Goal: Find specific page/section: Find specific page/section

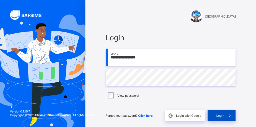
click at [228, 117] on span at bounding box center [230, 116] width 12 height 12
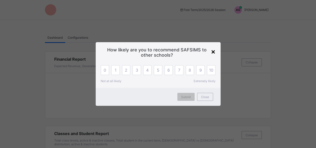
click at [214, 53] on div "×" at bounding box center [213, 51] width 5 height 9
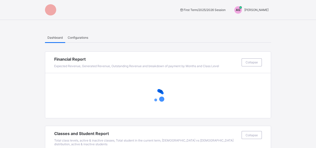
click at [256, 10] on span "[PERSON_NAME]" at bounding box center [257, 10] width 24 height 4
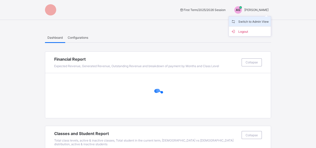
click at [247, 23] on span "Switch to Admin View" at bounding box center [250, 22] width 38 height 6
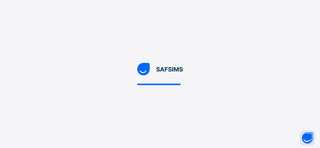
click at [168, 88] on div at bounding box center [160, 74] width 320 height 148
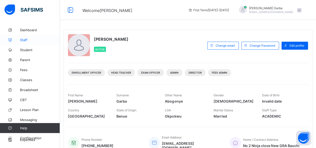
click at [24, 40] on span "Staff" at bounding box center [40, 40] width 40 height 4
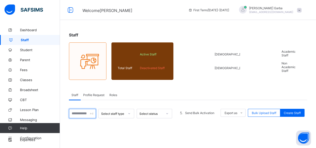
click at [86, 115] on input "text" at bounding box center [82, 114] width 27 height 10
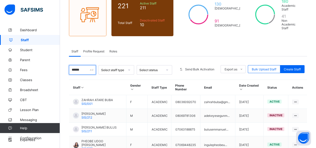
scroll to position [53, 0]
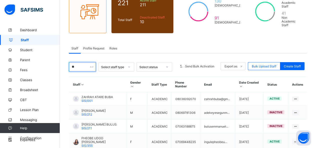
type input "*"
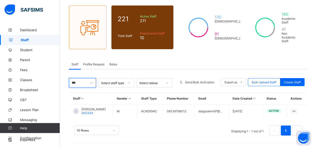
scroll to position [32, 0]
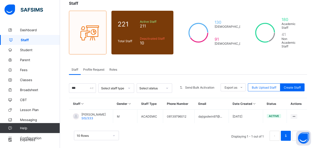
click at [147, 131] on div "10 Rows Displaying 1 - 1 out of 1 1" at bounding box center [188, 136] width 228 height 10
click at [80, 84] on input "***" at bounding box center [82, 89] width 27 height 10
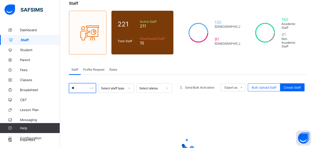
type input "***"
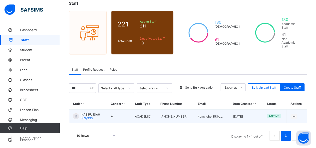
click at [94, 113] on span "KABIRU ISAH" at bounding box center [91, 115] width 19 height 4
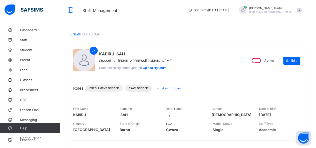
click at [302, 9] on span at bounding box center [299, 10] width 5 height 5
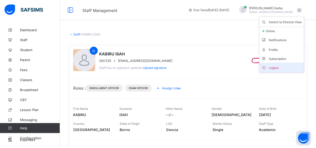
click at [280, 68] on span "Logout" at bounding box center [282, 68] width 41 height 6
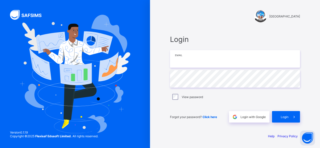
type input "**********"
